Goal: Task Accomplishment & Management: Use online tool/utility

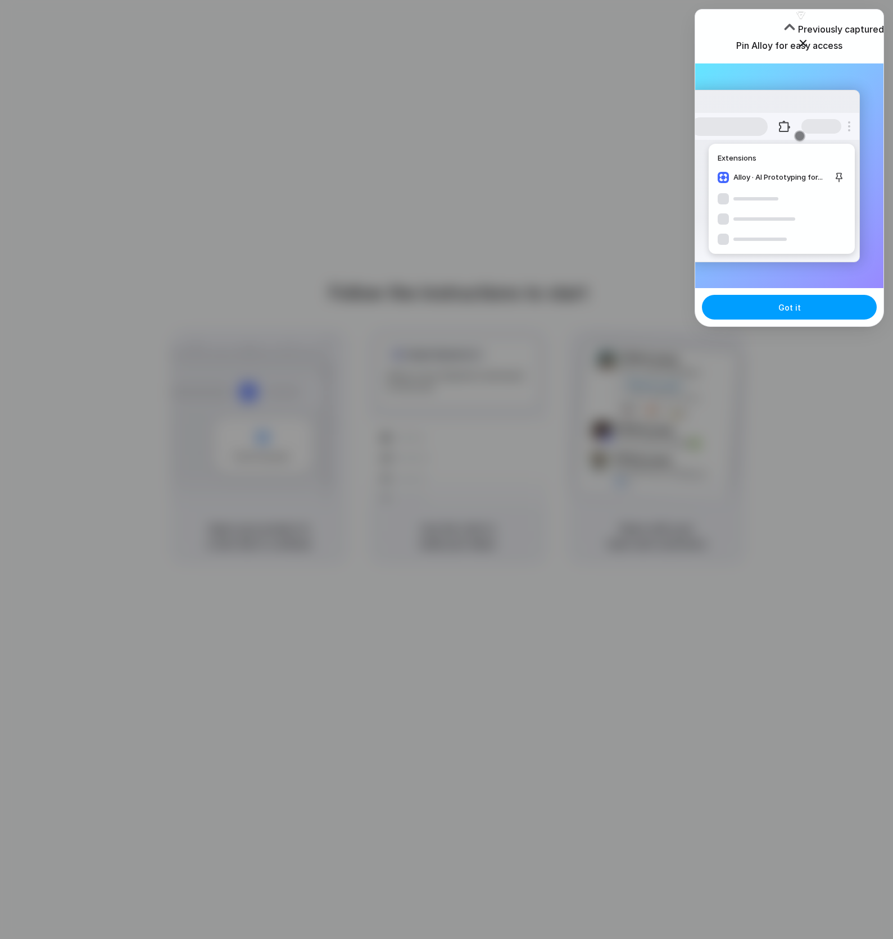
click at [807, 310] on button "Got it" at bounding box center [789, 307] width 175 height 25
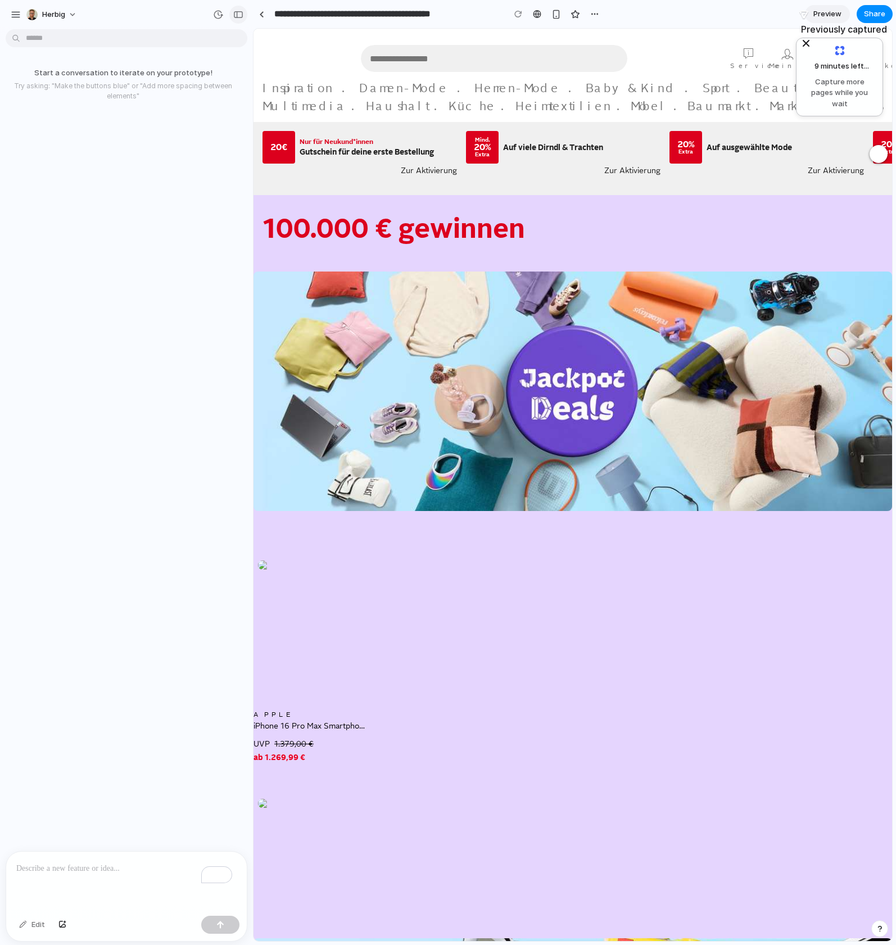
click at [235, 13] on div "button" at bounding box center [238, 15] width 10 height 8
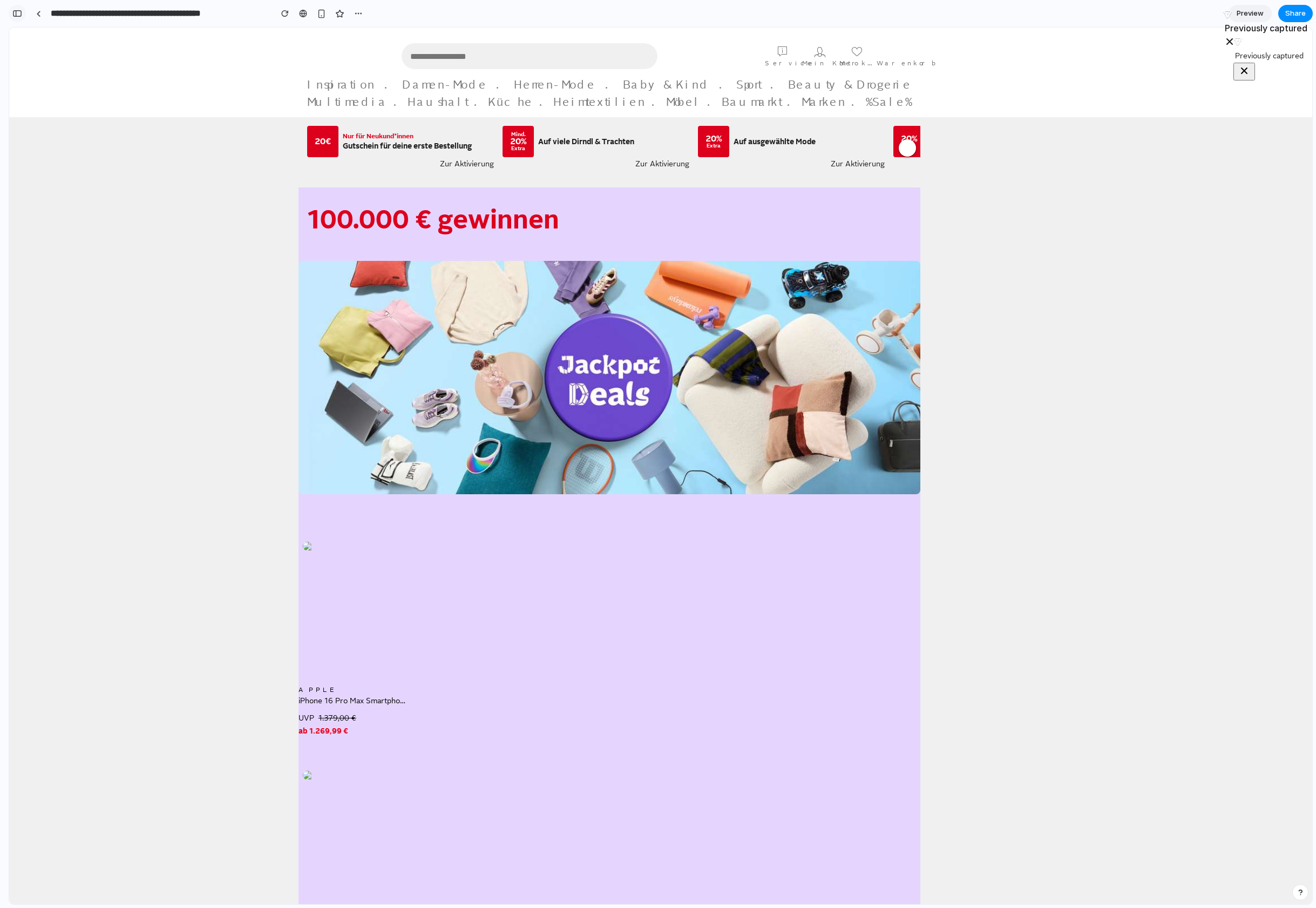
click at [12, 12] on div "button" at bounding box center [17, 13] width 10 height 8
